Goal: Check status

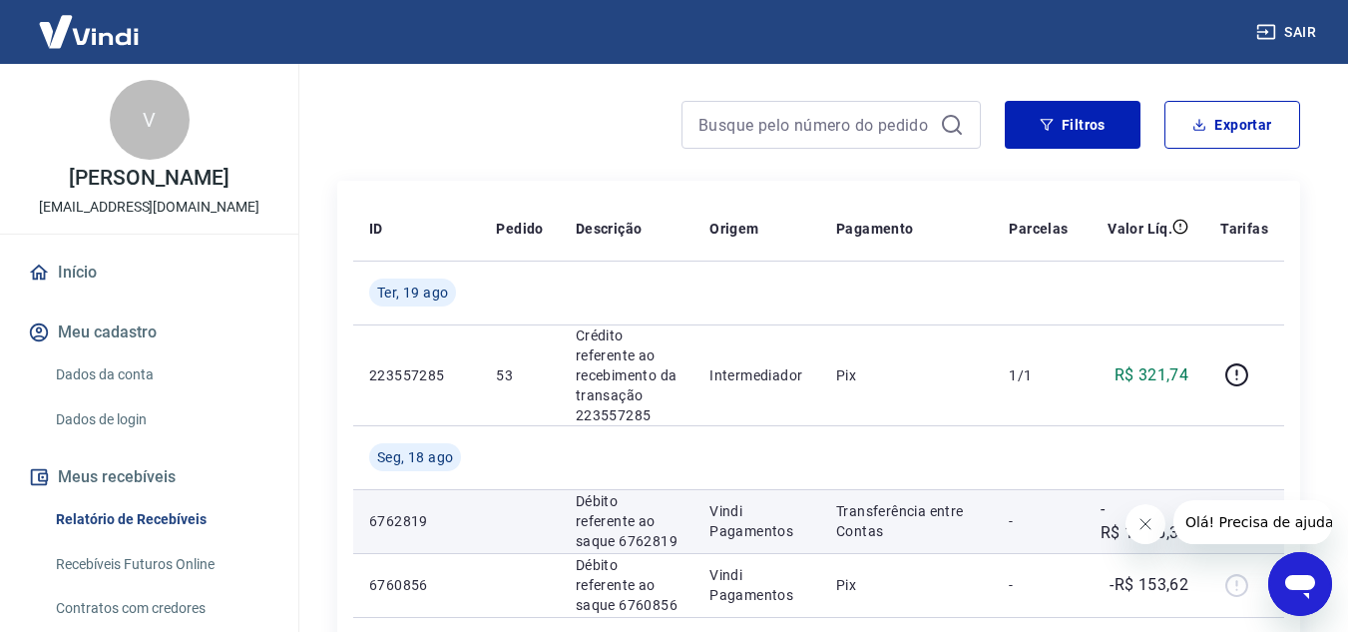
scroll to position [100, 0]
